Goal: Navigation & Orientation: Find specific page/section

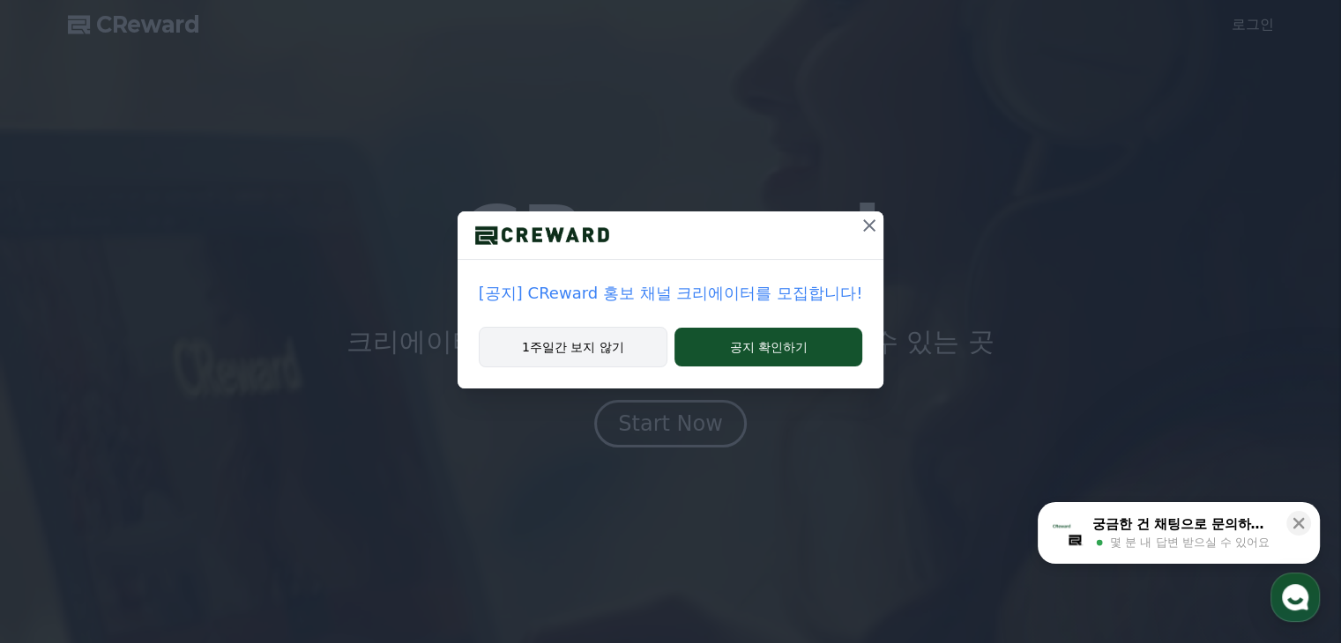
click at [597, 350] on button "1주일간 보지 않기" at bounding box center [573, 347] width 189 height 41
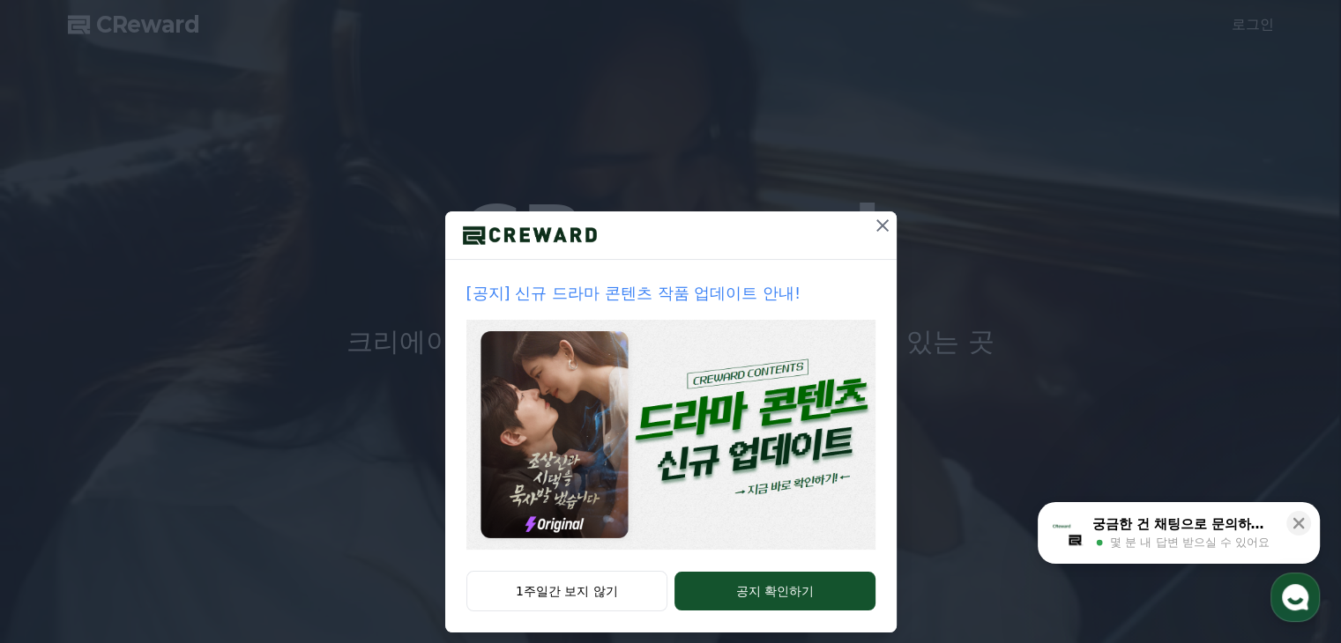
click at [873, 218] on icon at bounding box center [882, 225] width 21 height 21
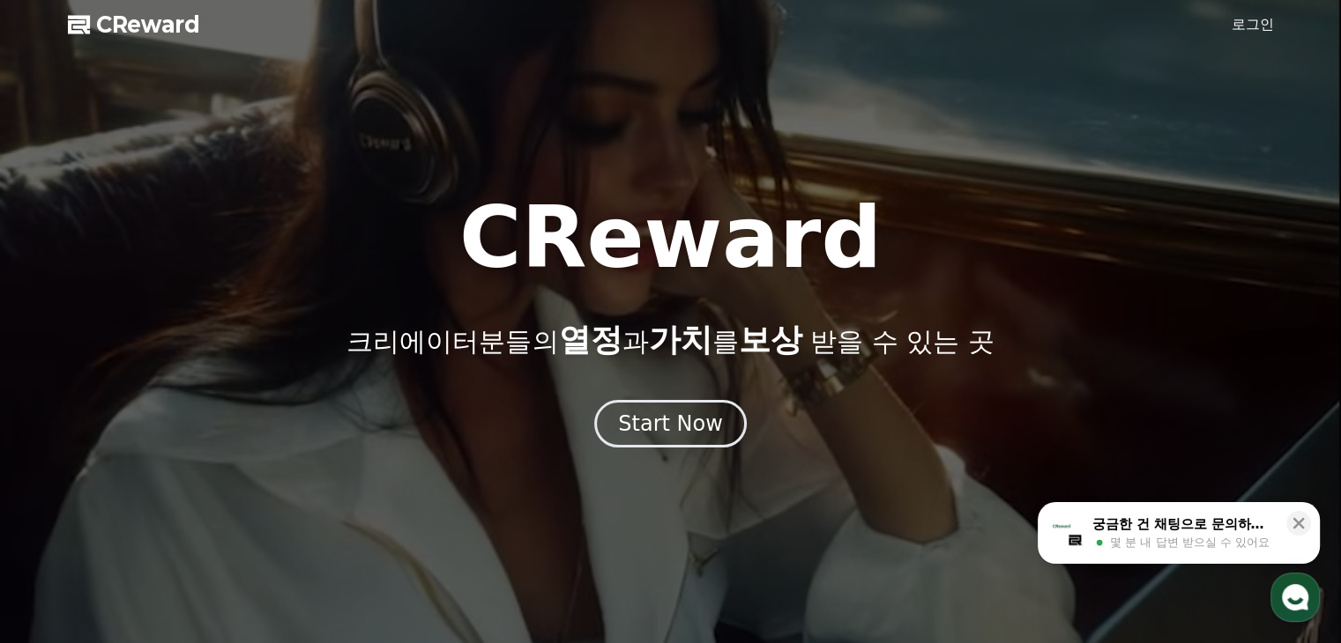
click at [1245, 17] on link "로그인" at bounding box center [1252, 24] width 42 height 21
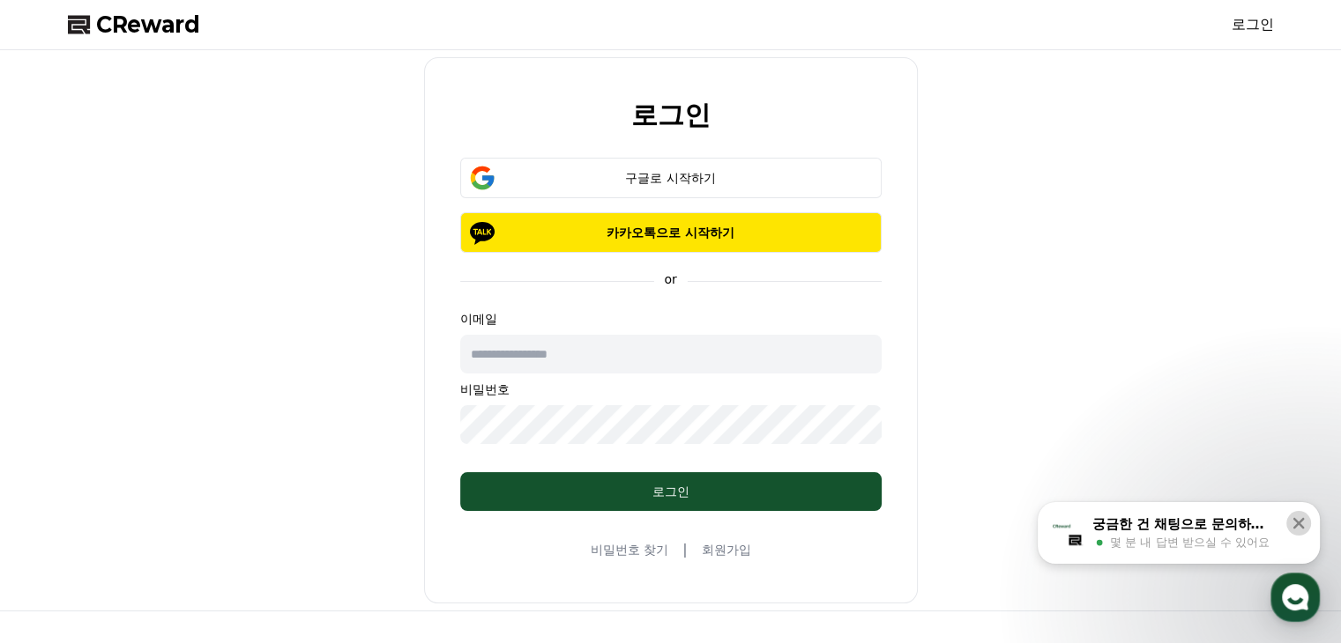
click at [1297, 525] on icon at bounding box center [1299, 524] width 18 height 18
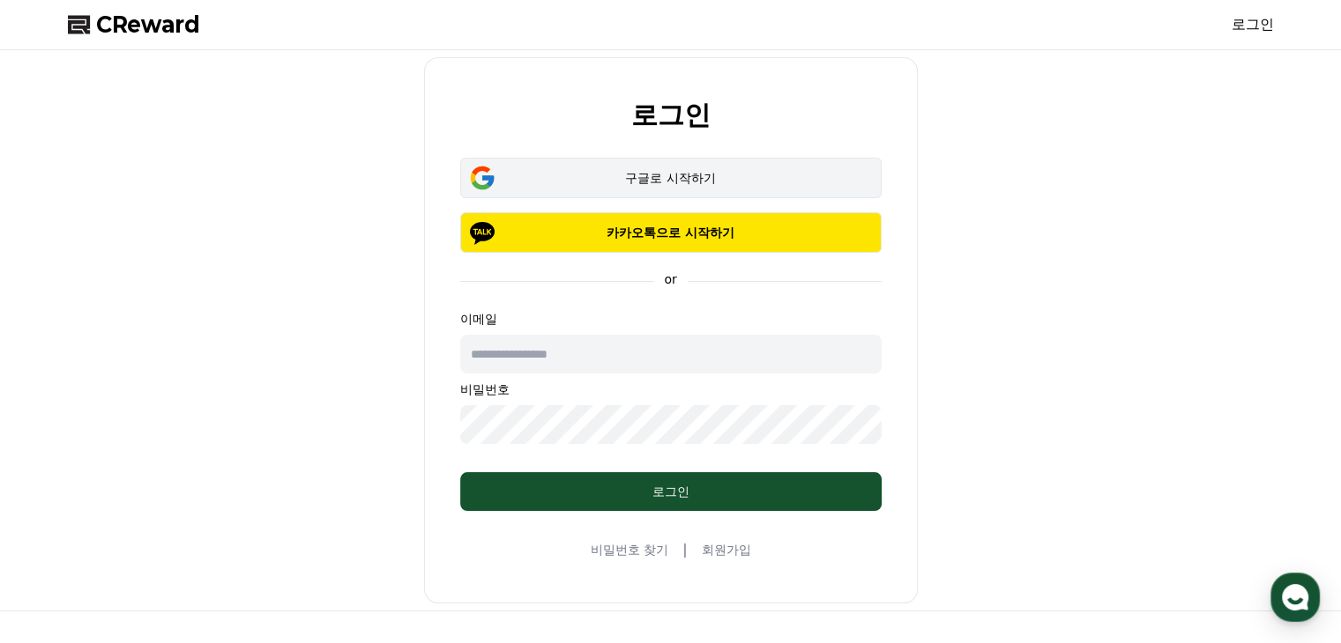
click at [657, 188] on button "구글로 시작하기" at bounding box center [670, 178] width 421 height 41
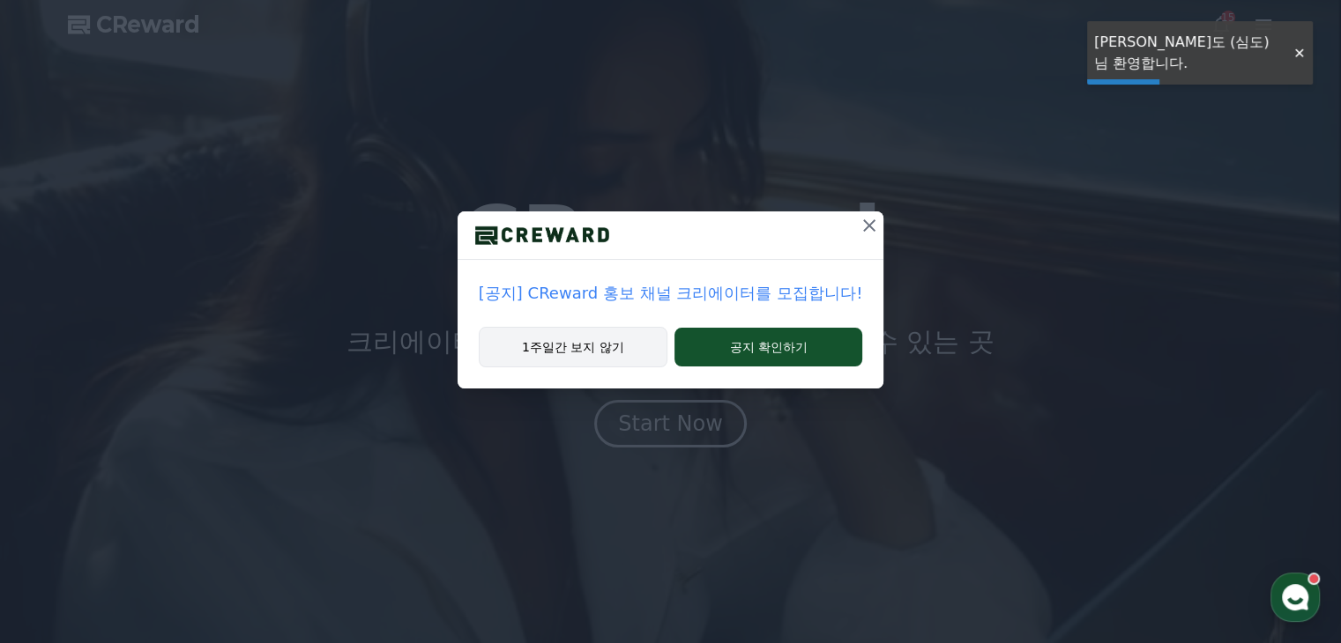
click at [596, 350] on button "1주일간 보지 않기" at bounding box center [573, 347] width 189 height 41
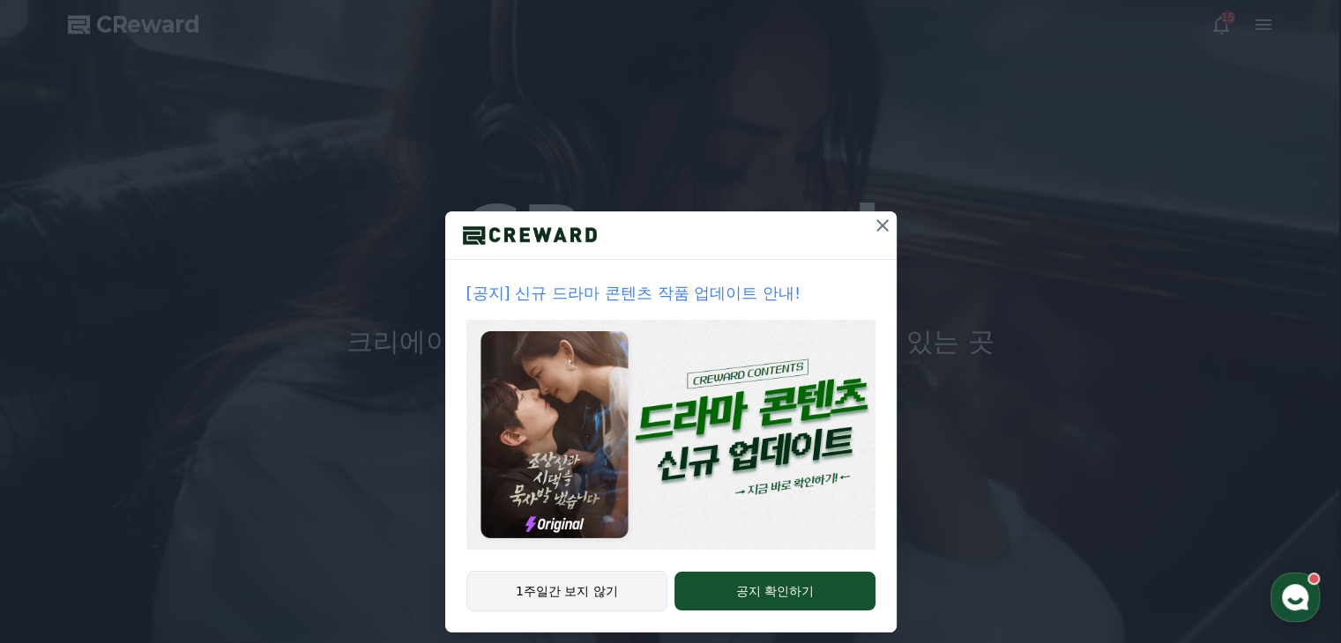
click at [590, 598] on button "1주일간 보지 않기" at bounding box center [567, 591] width 202 height 41
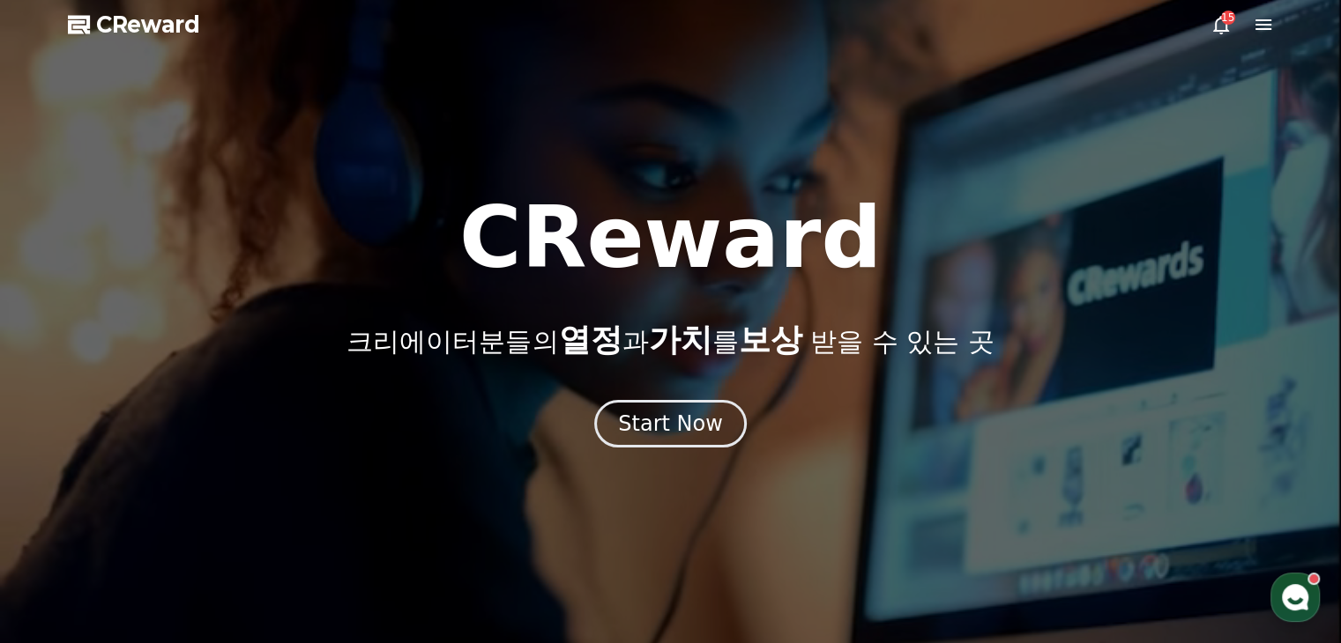
click at [666, 450] on div at bounding box center [670, 321] width 1341 height 643
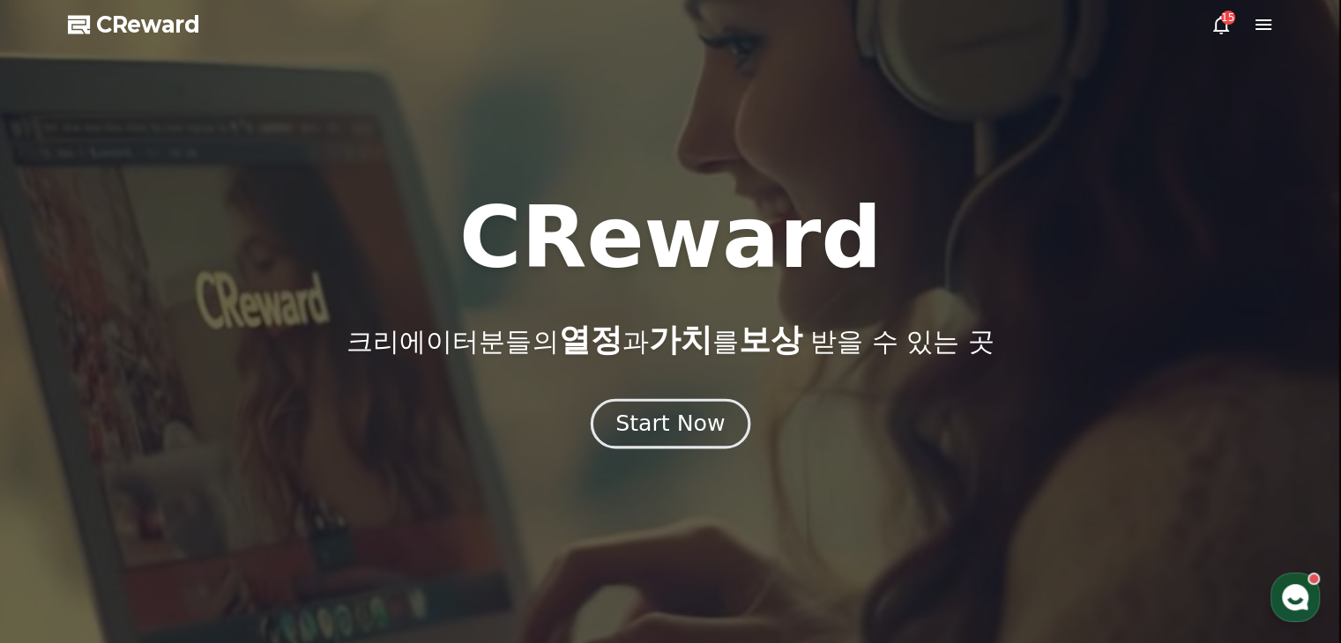
click at [677, 438] on div "Start Now" at bounding box center [669, 424] width 109 height 30
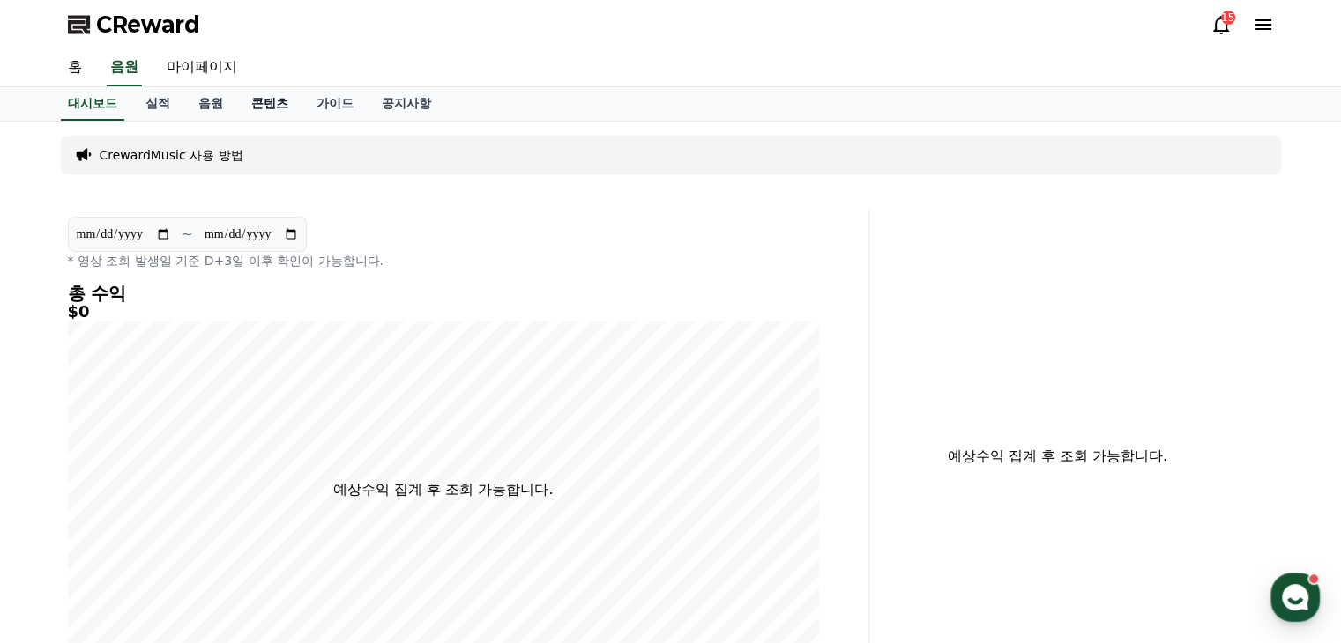
click at [268, 105] on link "콘텐츠" at bounding box center [269, 103] width 65 height 33
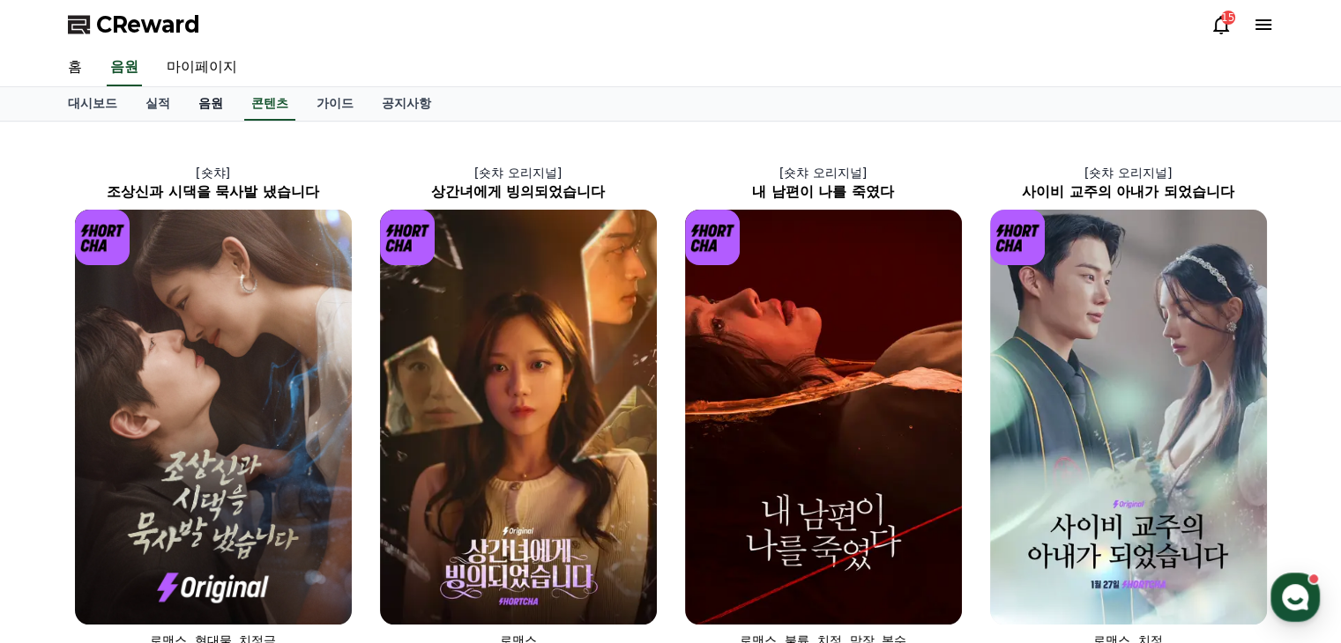
click at [207, 104] on link "음원" at bounding box center [210, 103] width 53 height 33
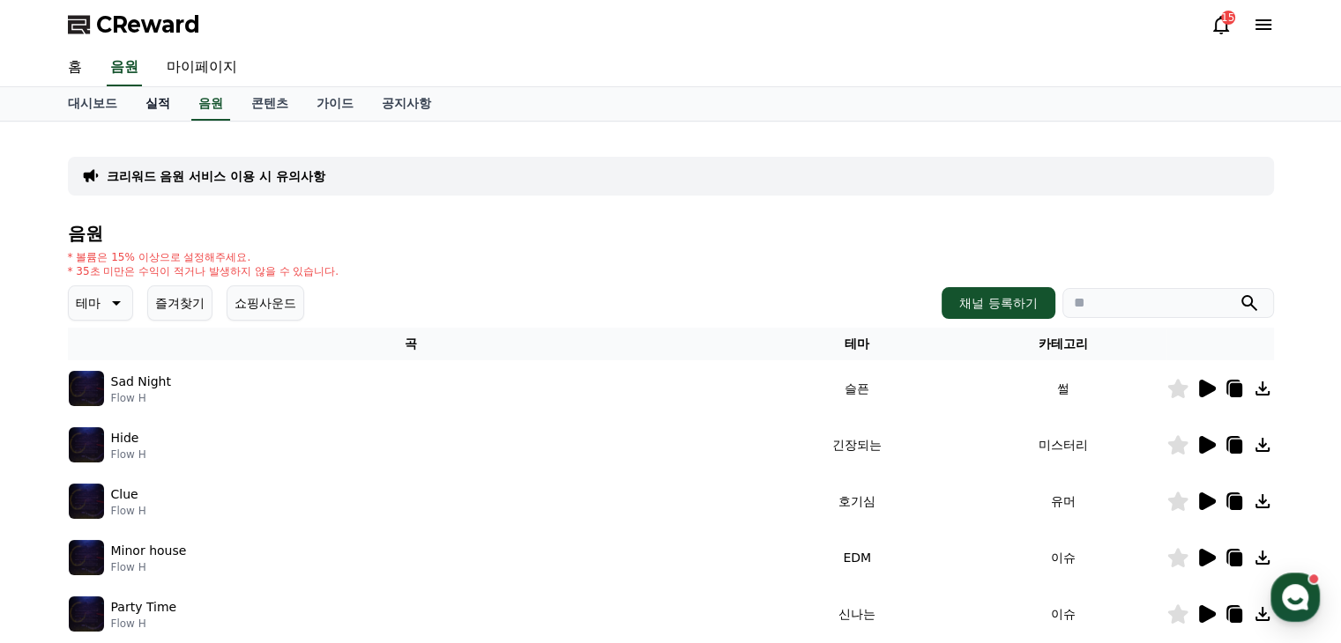
click at [165, 102] on link "실적" at bounding box center [157, 103] width 53 height 33
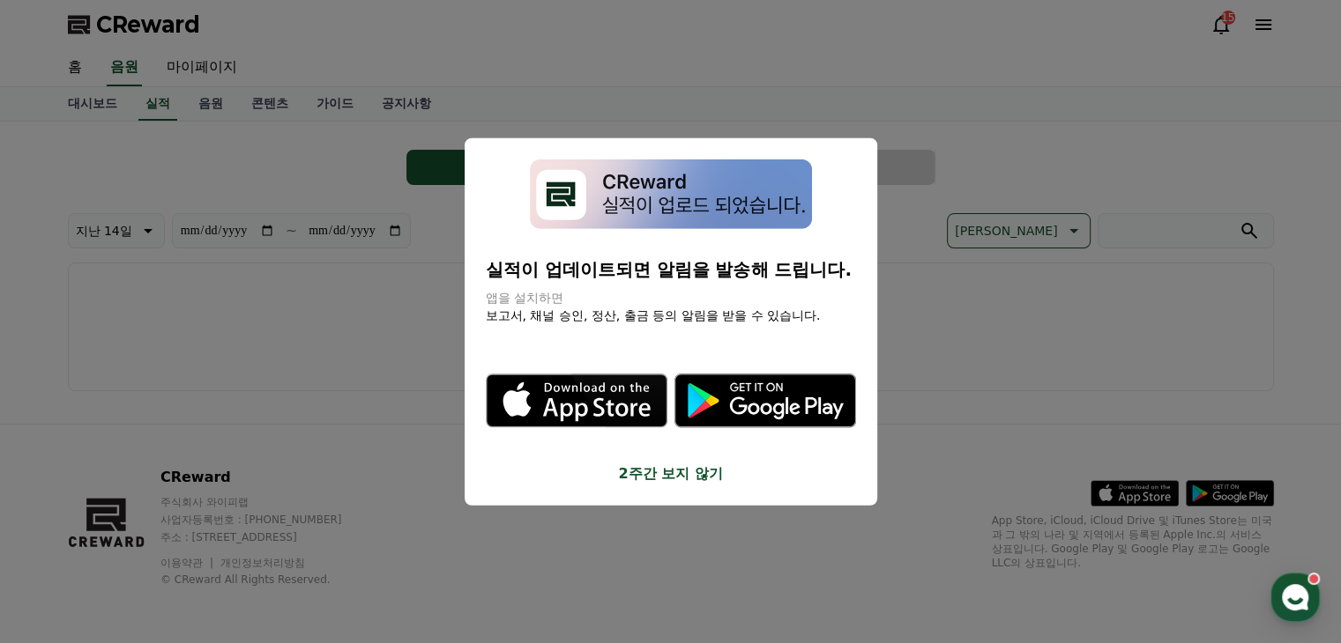
drag, startPoint x: 416, startPoint y: 348, endPoint x: 414, endPoint y: 337, distance: 11.6
click at [415, 348] on button "close modal" at bounding box center [670, 321] width 1341 height 643
